Goal: Check status

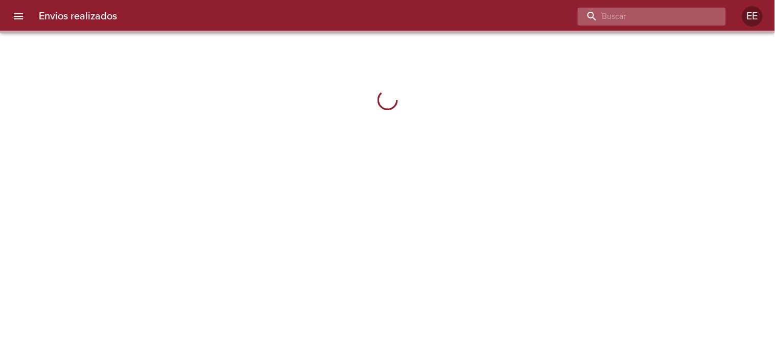
click at [650, 21] on input "buscar" at bounding box center [643, 17] width 131 height 18
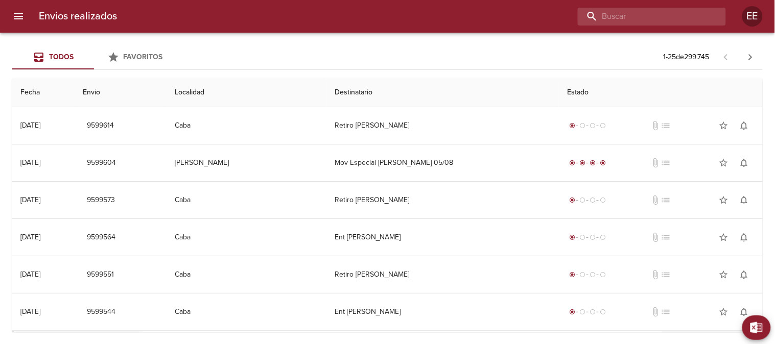
paste input "[PERSON_NAME] [PERSON_NAME]"
type input "[PERSON_NAME] [PERSON_NAME]"
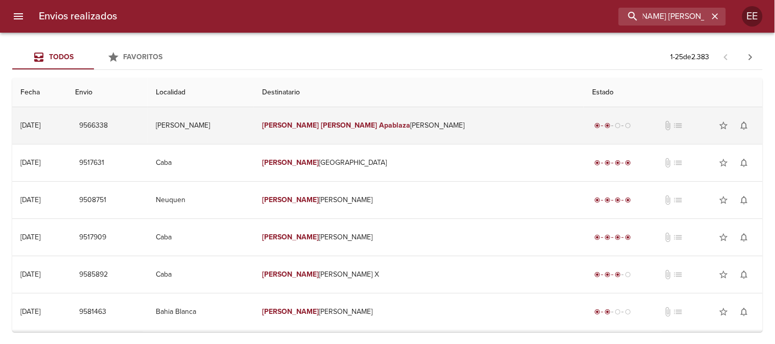
scroll to position [0, 0]
click at [471, 118] on td "[PERSON_NAME] [PERSON_NAME]" at bounding box center [419, 125] width 330 height 37
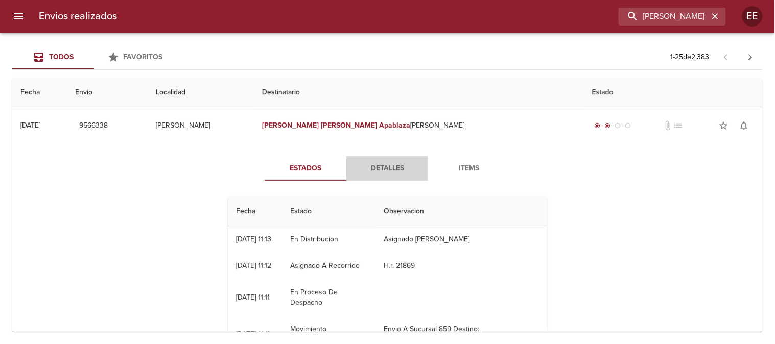
click at [376, 171] on span "Detalles" at bounding box center [386, 168] width 69 height 13
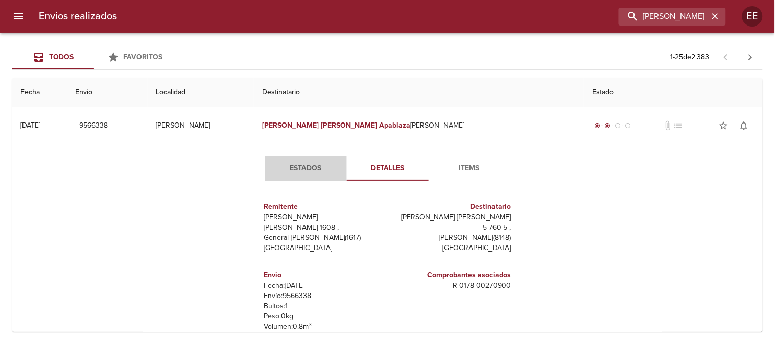
click at [290, 167] on span "Estados" at bounding box center [305, 168] width 69 height 13
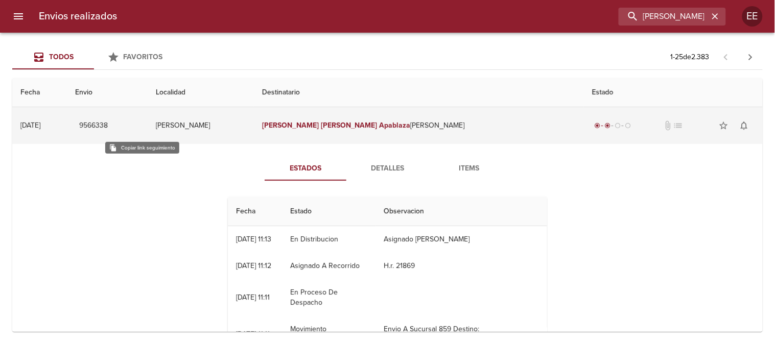
click at [108, 130] on span "9566338" at bounding box center [93, 125] width 29 height 13
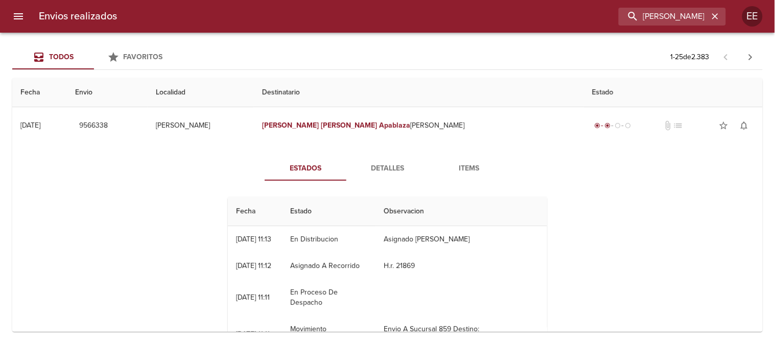
click at [389, 166] on span "Detalles" at bounding box center [386, 168] width 69 height 13
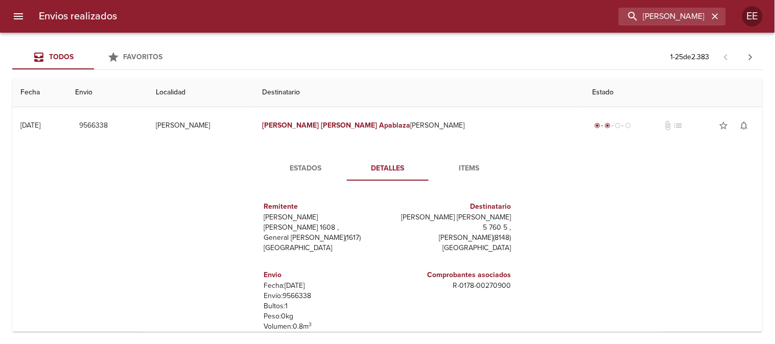
click at [310, 167] on span "Estados" at bounding box center [305, 168] width 69 height 13
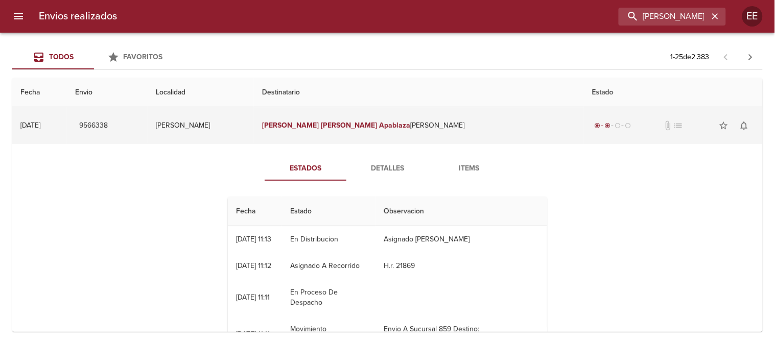
click at [254, 136] on td "[PERSON_NAME]" at bounding box center [201, 125] width 106 height 37
